Goal: Task Accomplishment & Management: Use online tool/utility

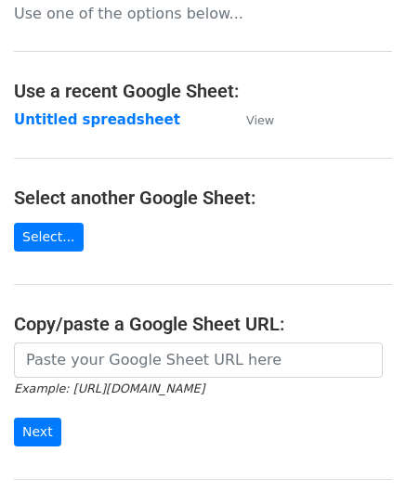
scroll to position [186, 0]
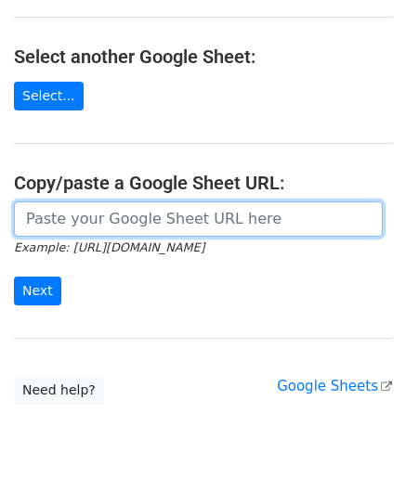
click at [89, 215] on input "url" at bounding box center [198, 219] width 369 height 35
paste input "[URL][DOMAIN_NAME]"
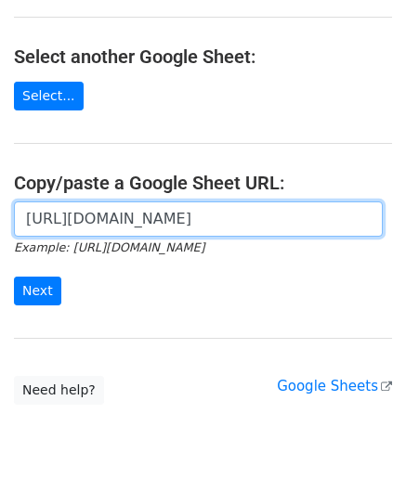
scroll to position [0, 412]
type input "[URL][DOMAIN_NAME]"
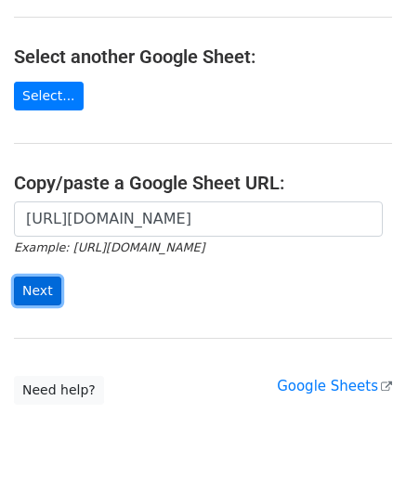
click at [26, 290] on input "Next" at bounding box center [37, 291] width 47 height 29
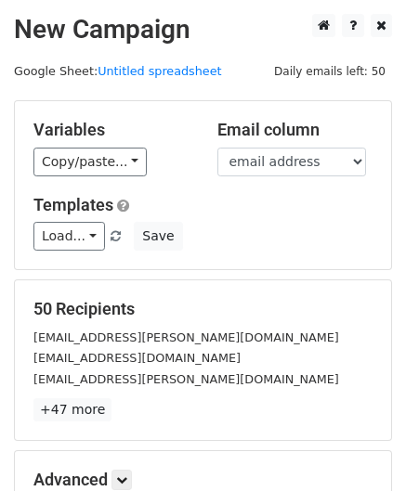
scroll to position [227, 0]
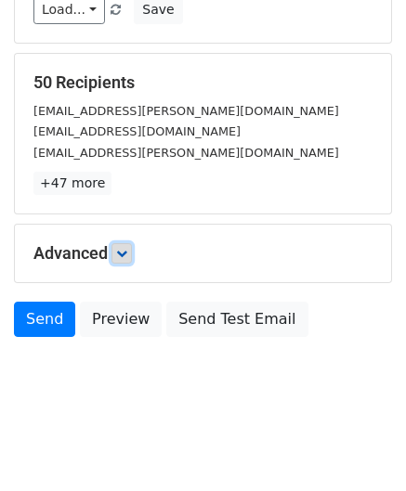
click at [132, 248] on link at bounding box center [121, 253] width 20 height 20
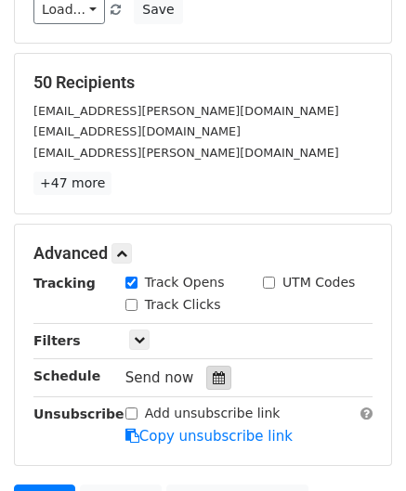
click at [213, 371] on icon at bounding box center [219, 377] width 12 height 13
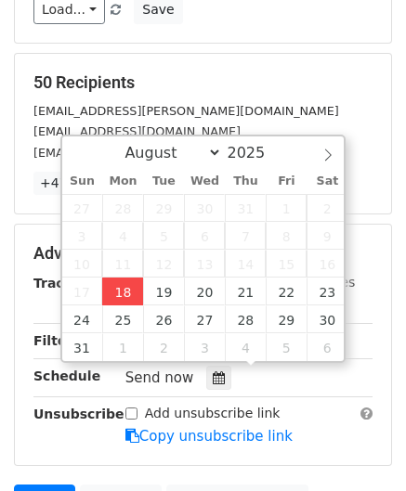
type input "2025-08-18 12:00"
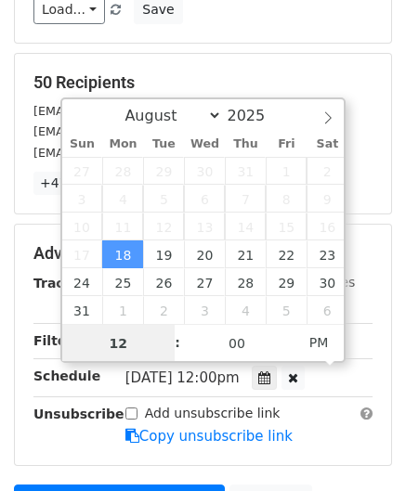
scroll to position [0, 0]
paste input "Hour"
type input "2"
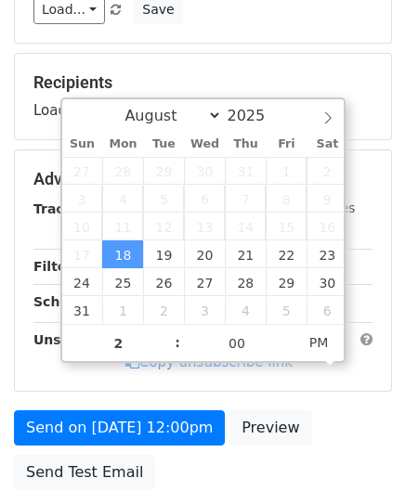
type input "2025-08-18 14:00"
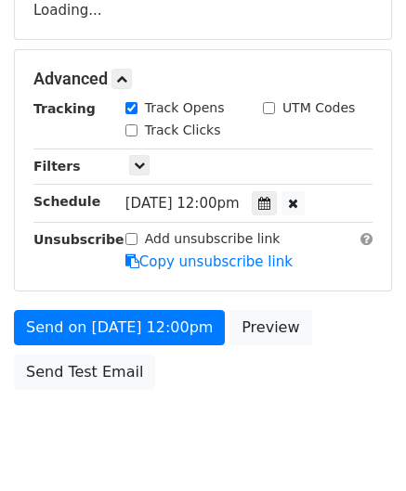
scroll to position [341, 0]
